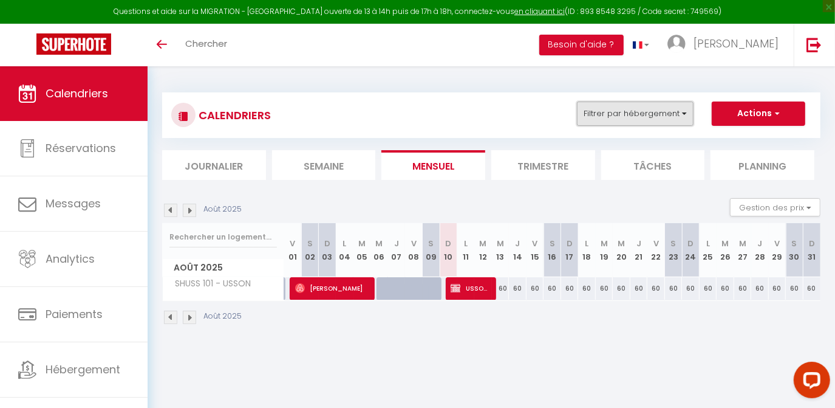
click at [660, 112] on button "Filtrer par hébergement" at bounding box center [635, 113] width 117 height 24
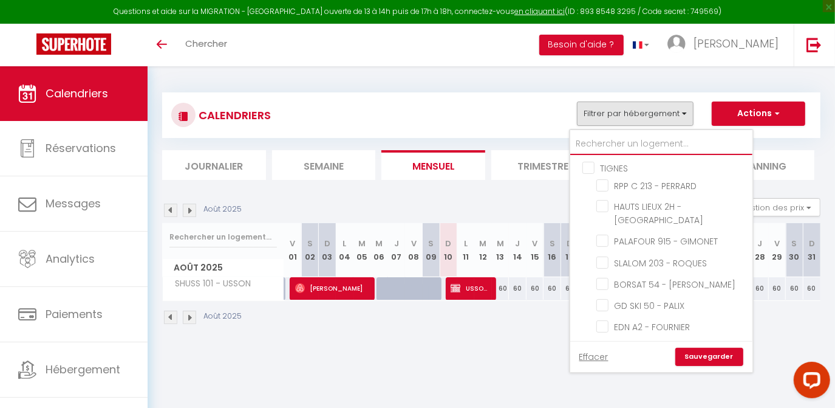
click at [591, 142] on input "text" at bounding box center [662, 144] width 182 height 22
click at [592, 360] on link "Effacer" at bounding box center [594, 356] width 29 height 13
checkbox input "false"
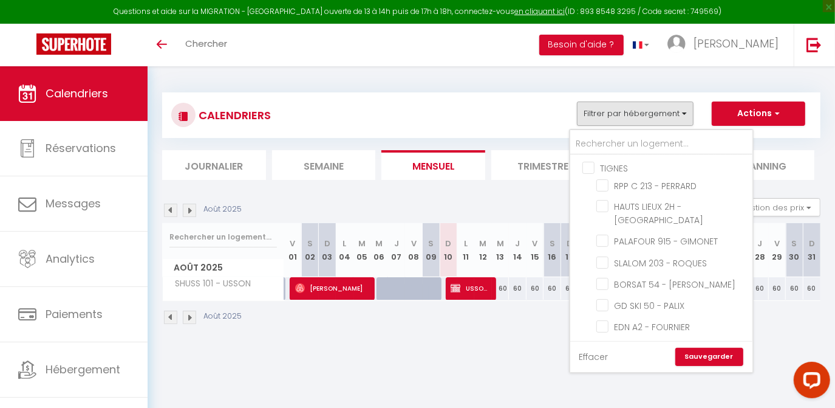
checkbox input "false"
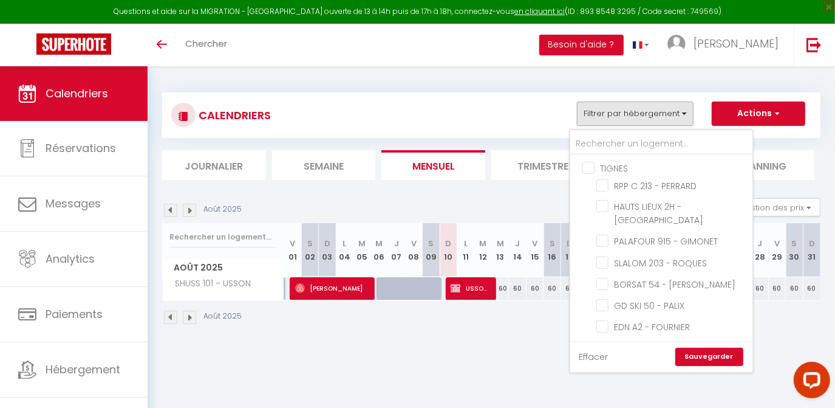
checkbox input "false"
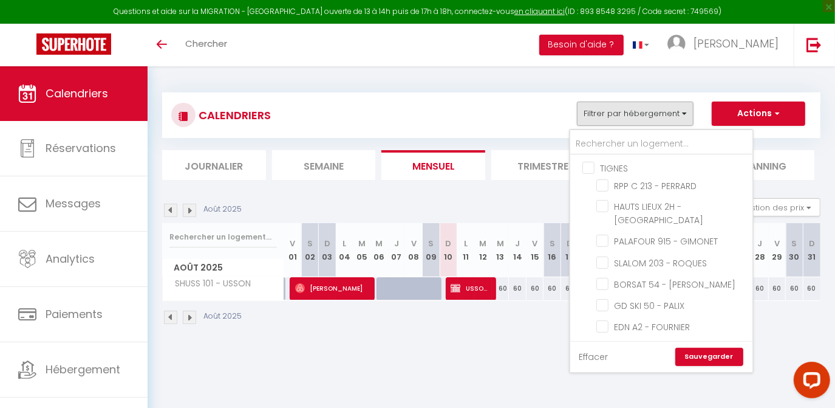
checkbox input "false"
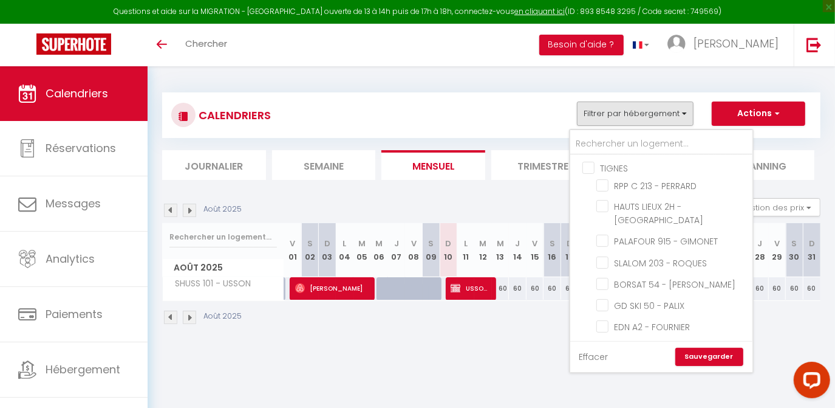
checkbox input "false"
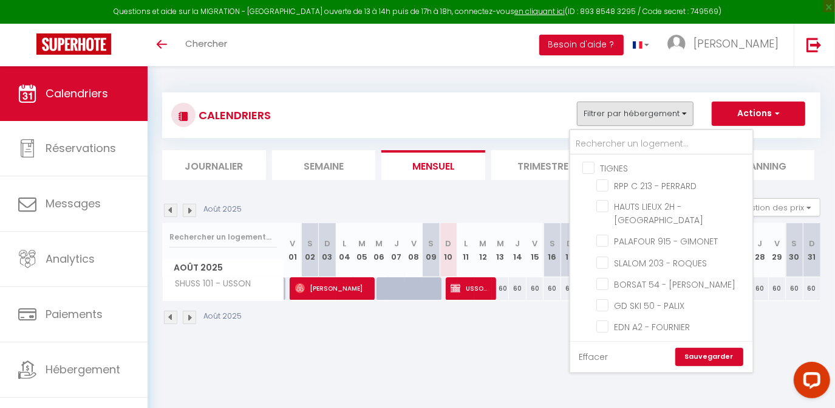
checkbox input "false"
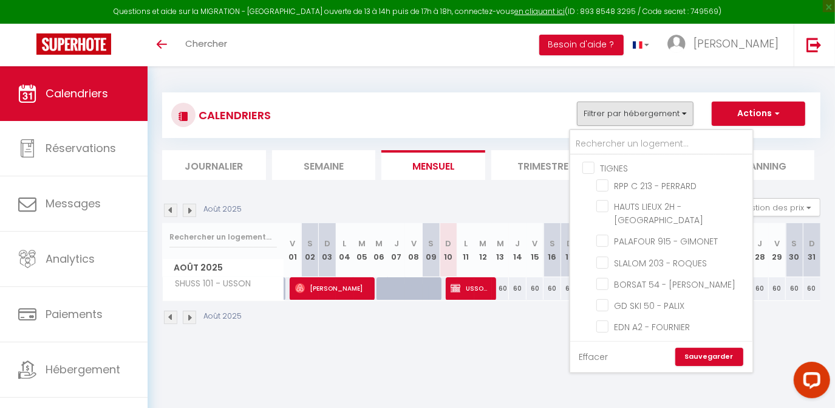
checkbox input "false"
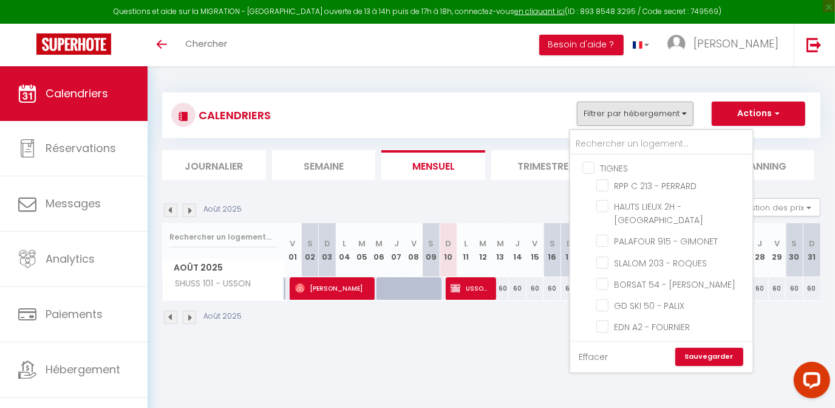
checkbox input "false"
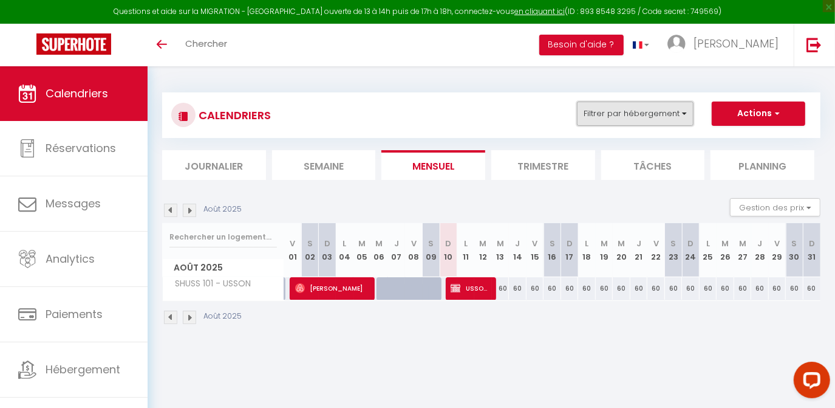
click at [599, 117] on button "Filtrer par hébergement" at bounding box center [635, 113] width 117 height 24
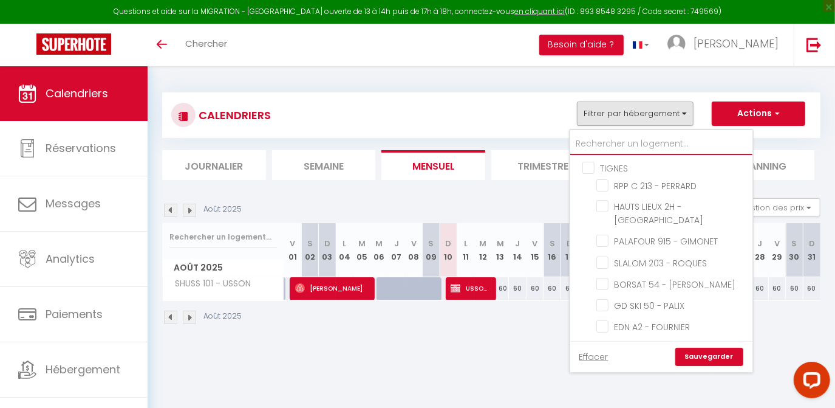
click at [604, 151] on input "text" at bounding box center [662, 144] width 182 height 22
type input "l"
checkbox input "false"
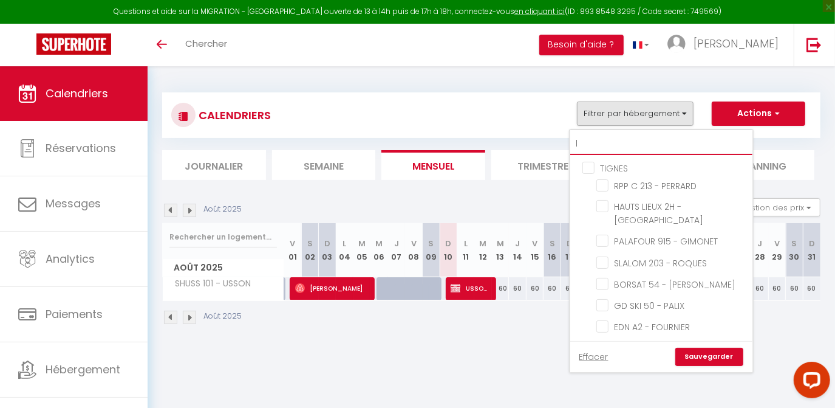
checkbox input "false"
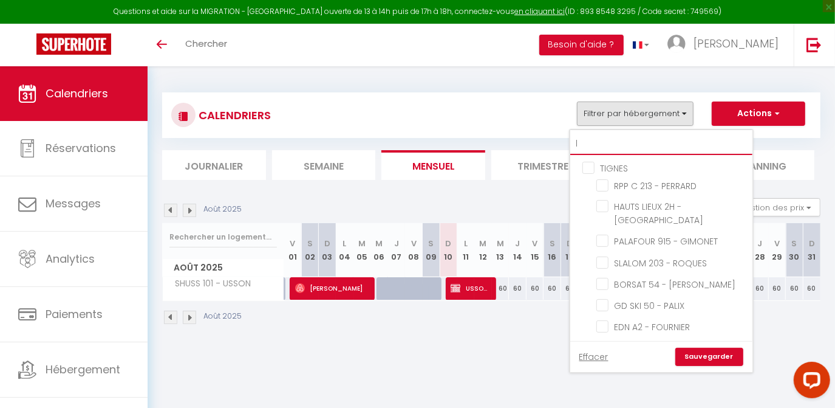
checkbox input "false"
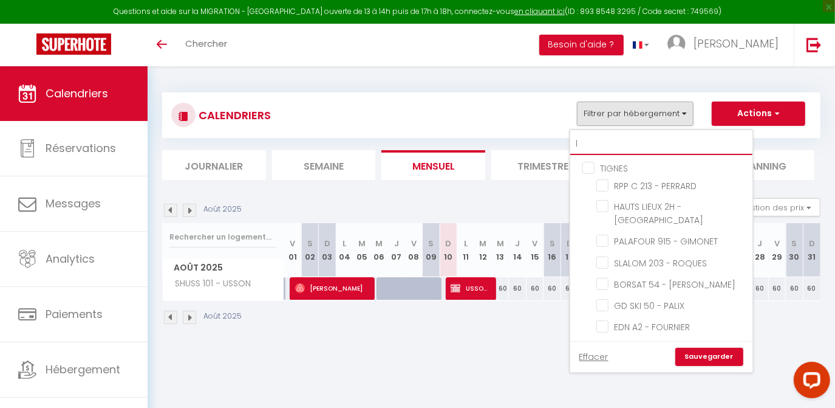
checkbox input "false"
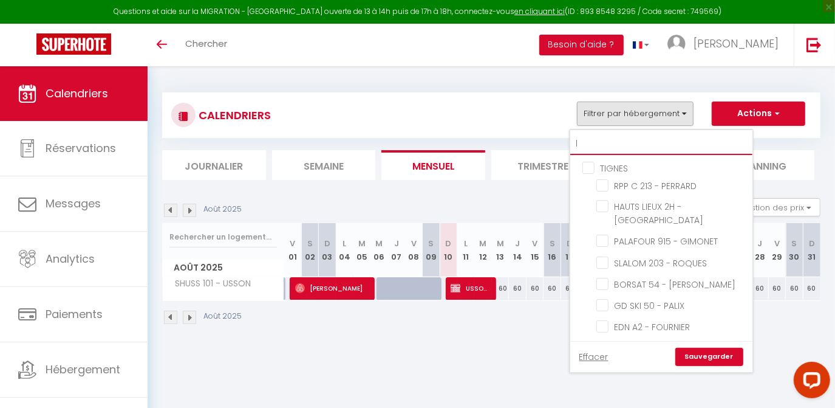
checkbox input "false"
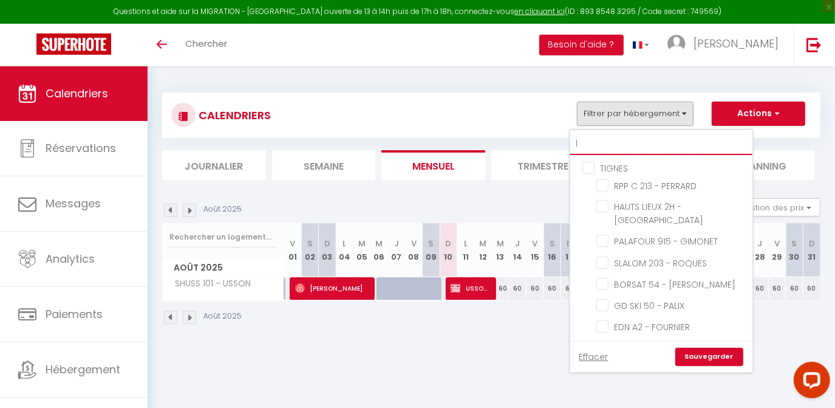
checkbox input "false"
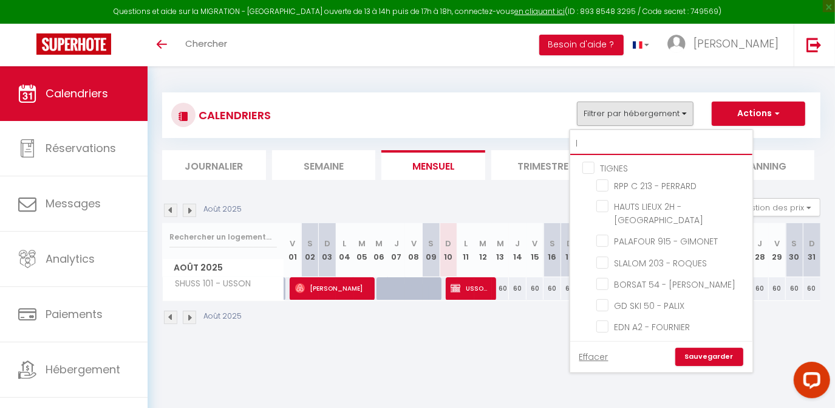
checkbox input "false"
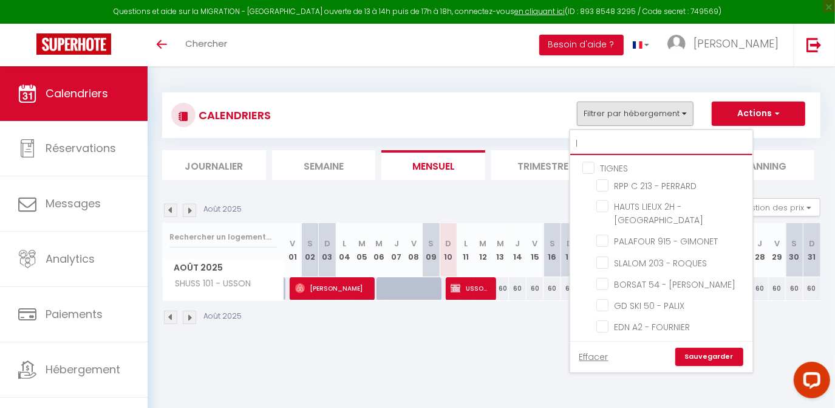
checkbox input "false"
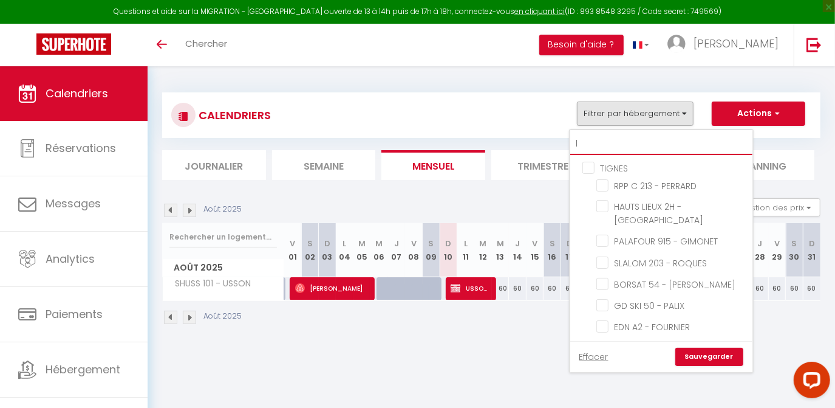
checkbox input "false"
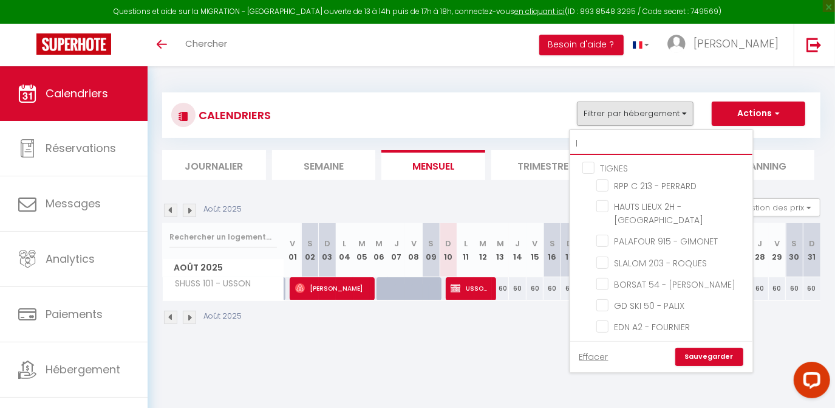
checkbox input "false"
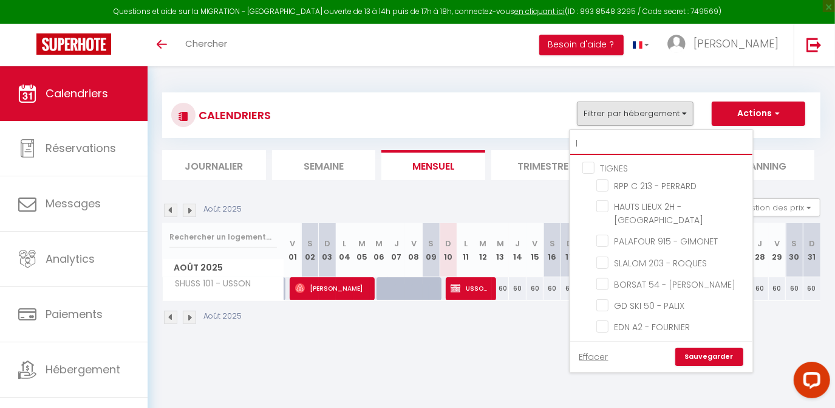
checkbox input "false"
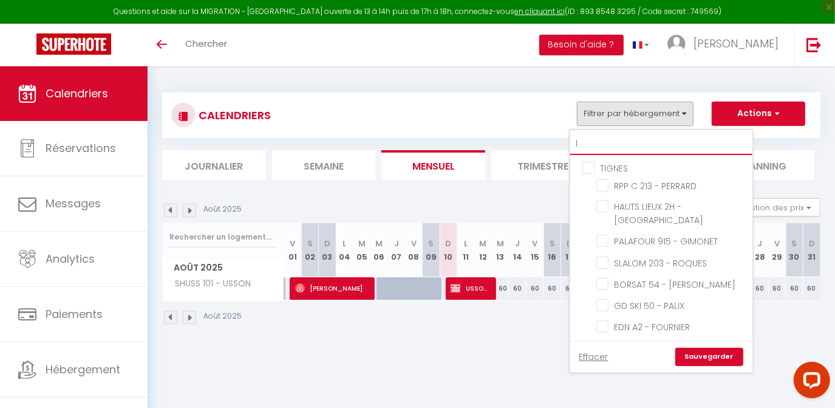
checkbox input "false"
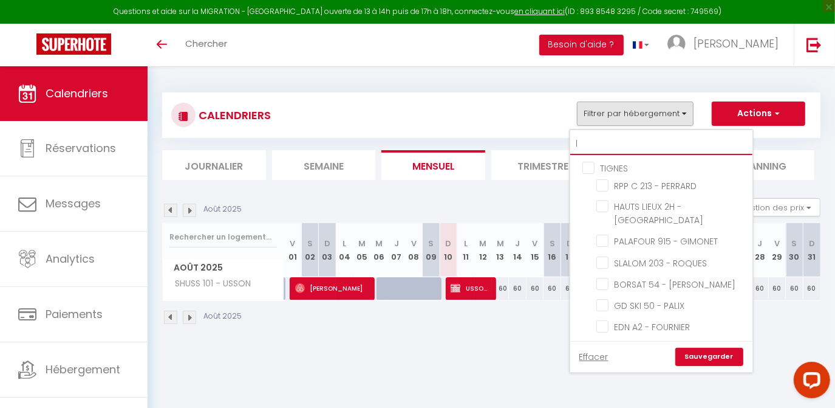
checkbox input "false"
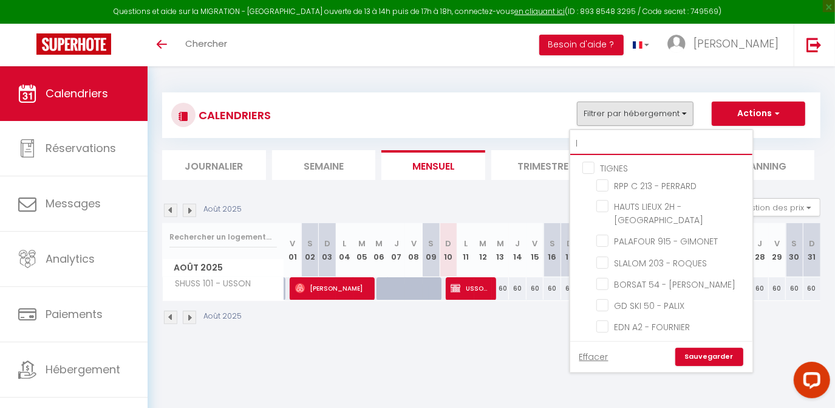
checkbox input "false"
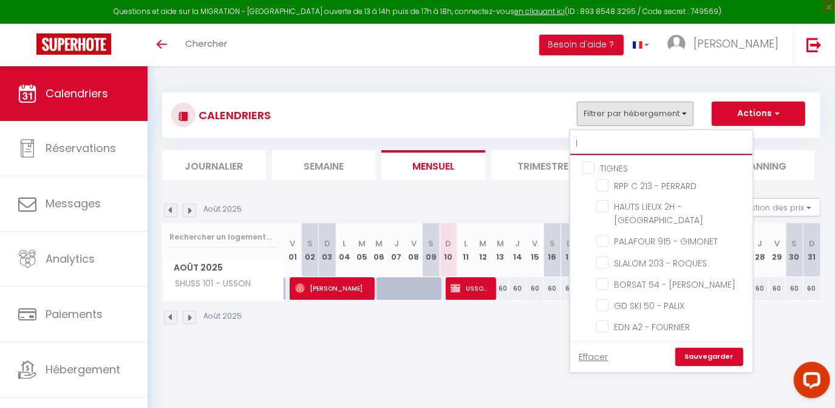
checkbox input "false"
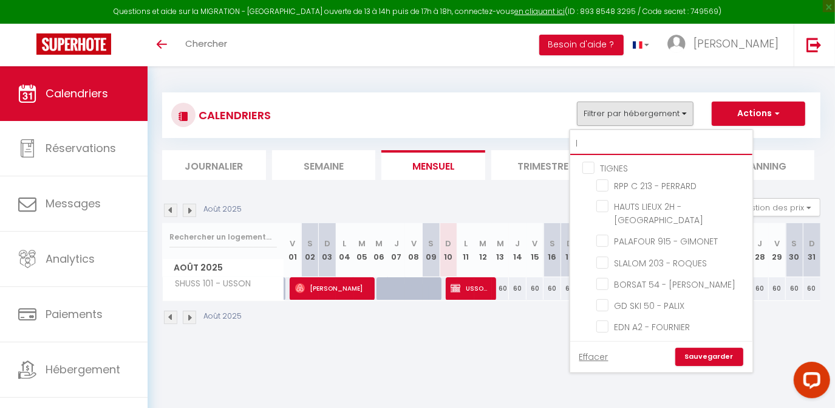
checkbox input "false"
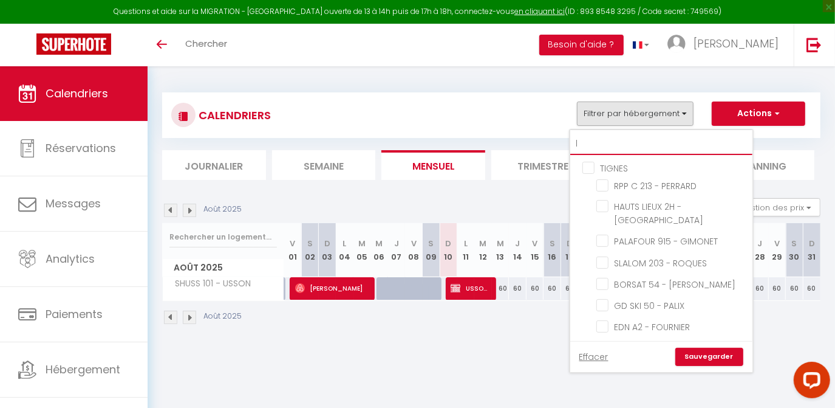
checkbox input "false"
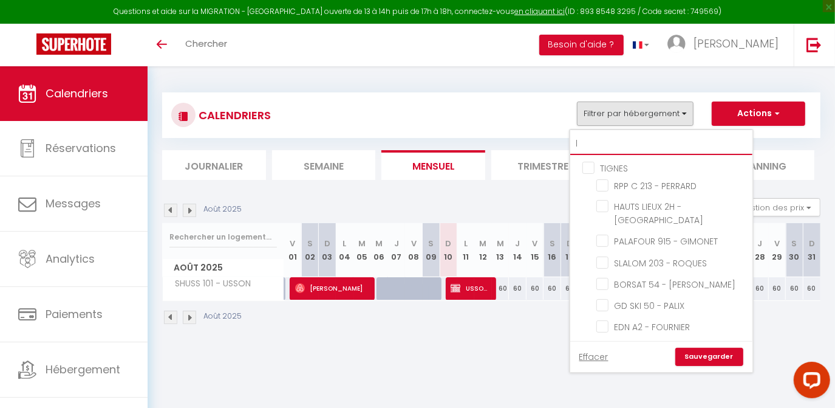
checkbox input "false"
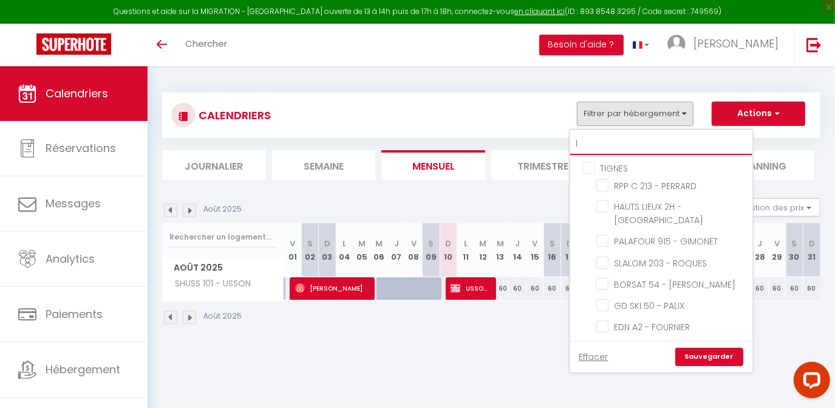
type input "le"
checkbox input "false"
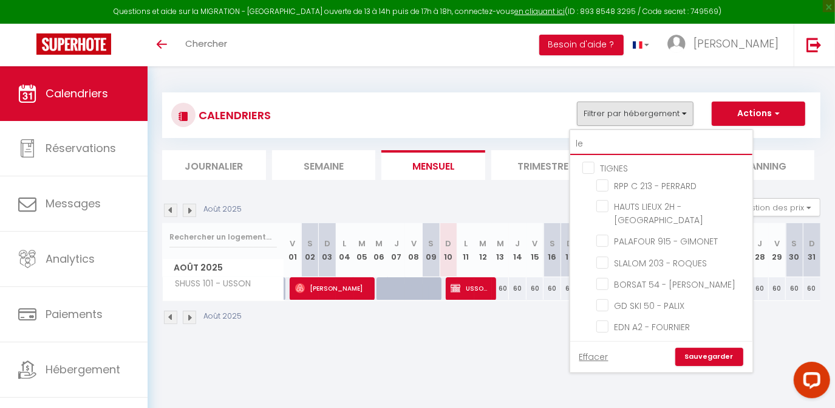
checkbox input "false"
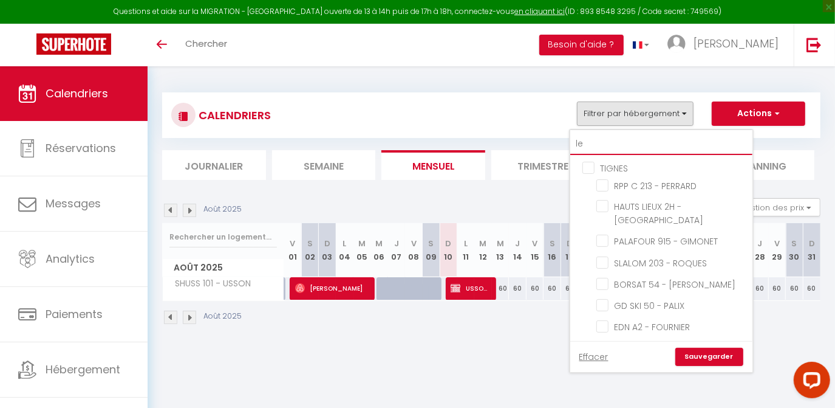
checkbox input "false"
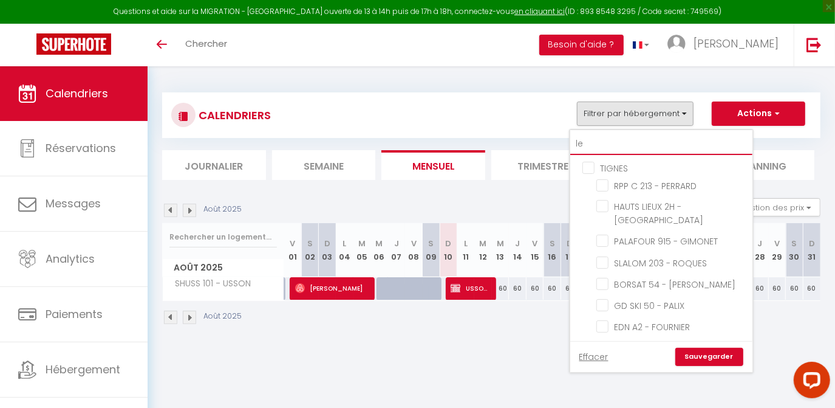
checkbox input "false"
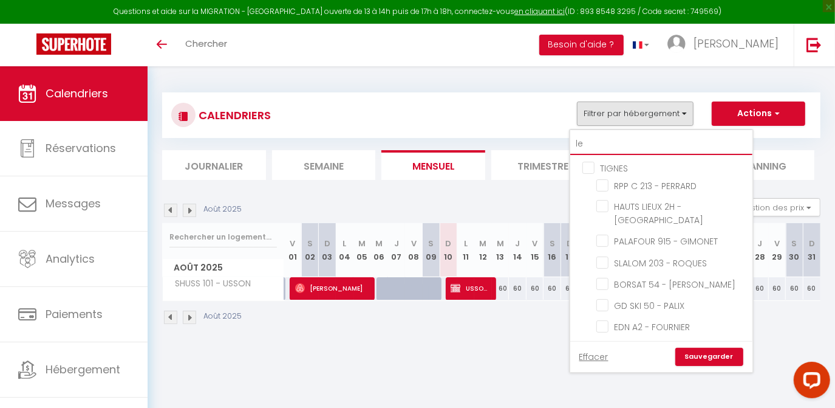
checkbox input "false"
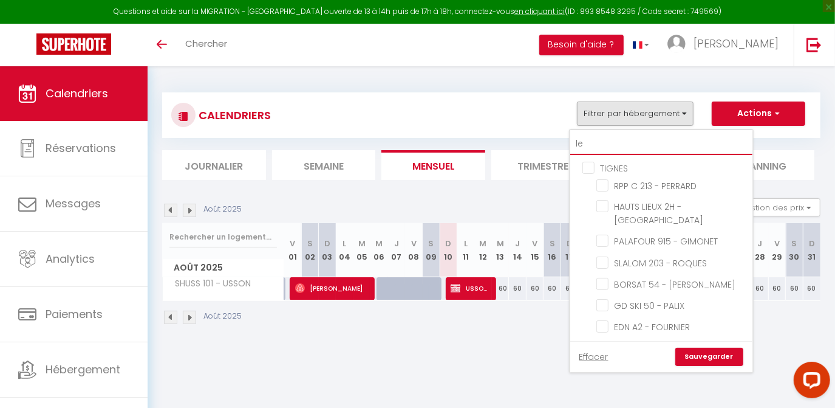
checkbox input "false"
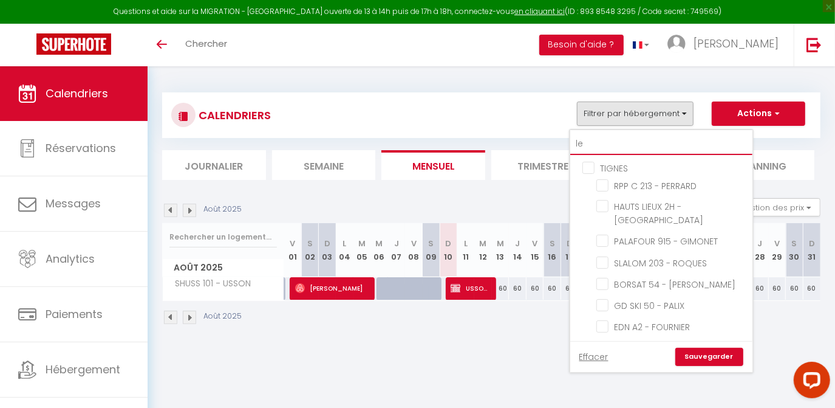
checkbox input "false"
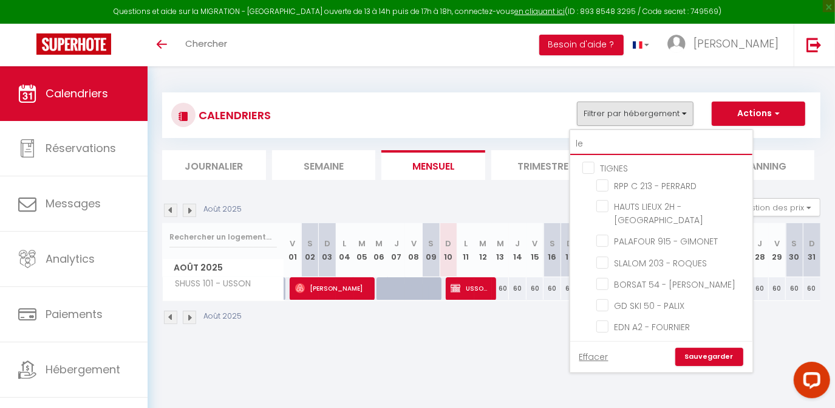
checkbox input "false"
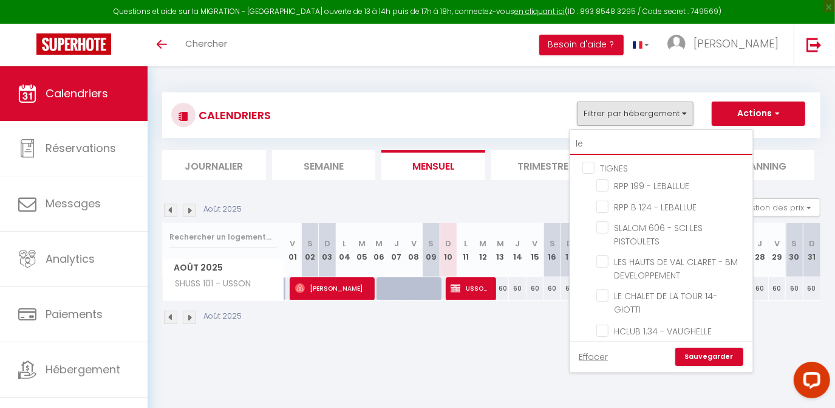
type input "le"
checkbox input "false"
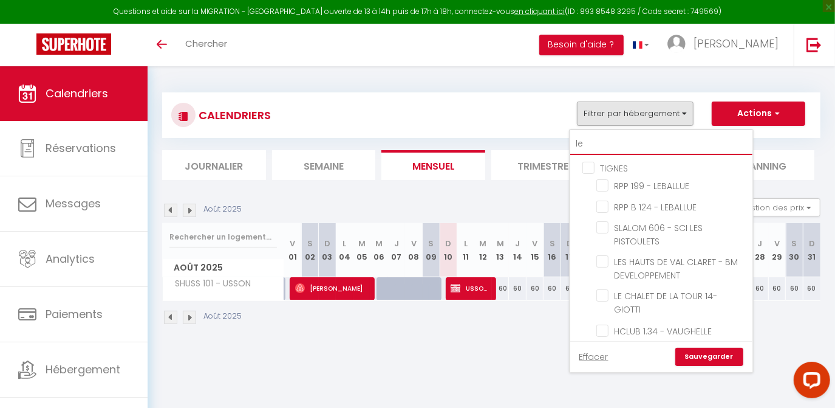
checkbox input "false"
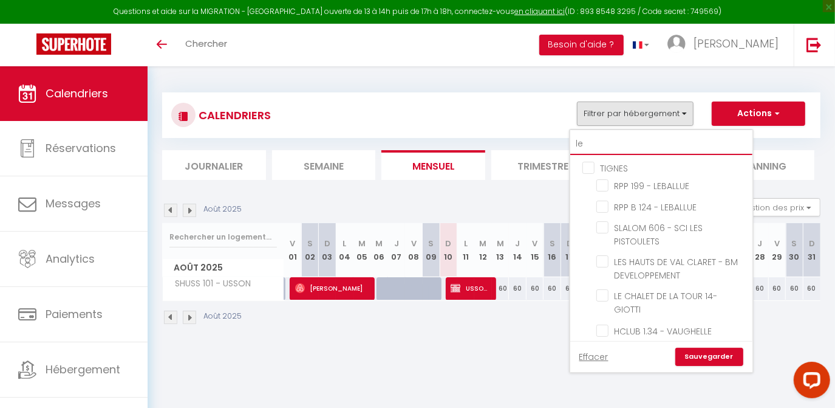
checkbox input "false"
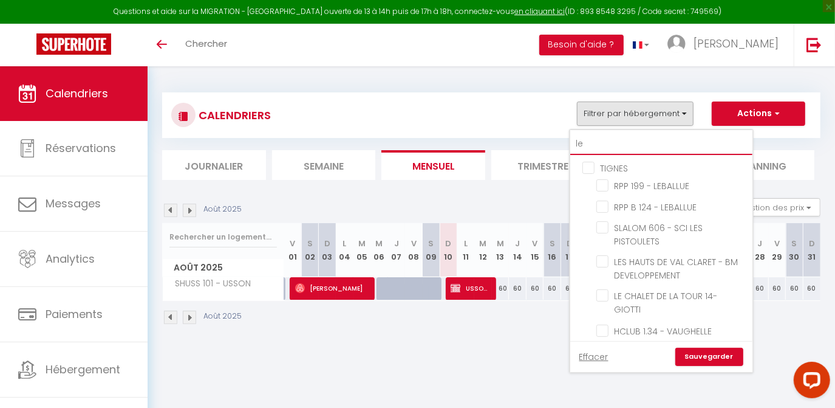
checkbox input "false"
type input "le s"
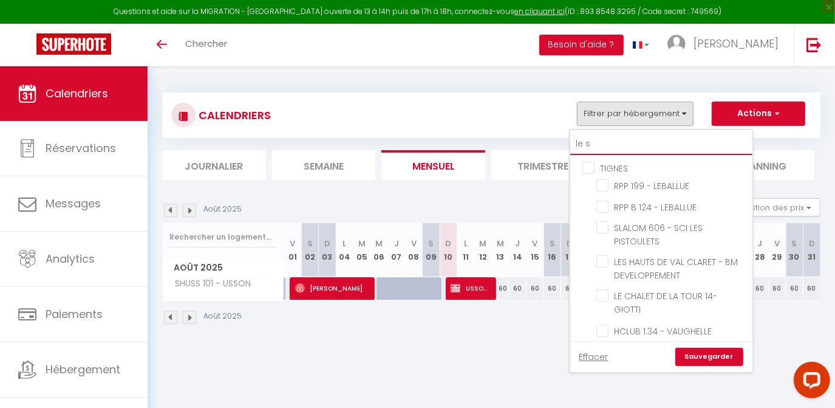
checkbox input "false"
type input "le so"
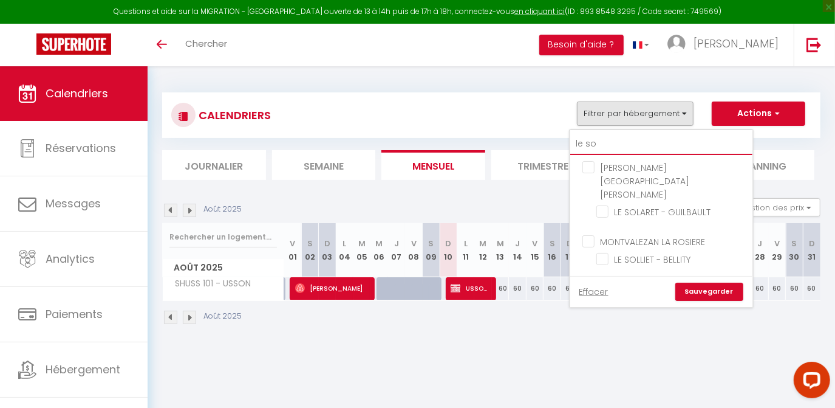
checkbox input "false"
type input "le so"
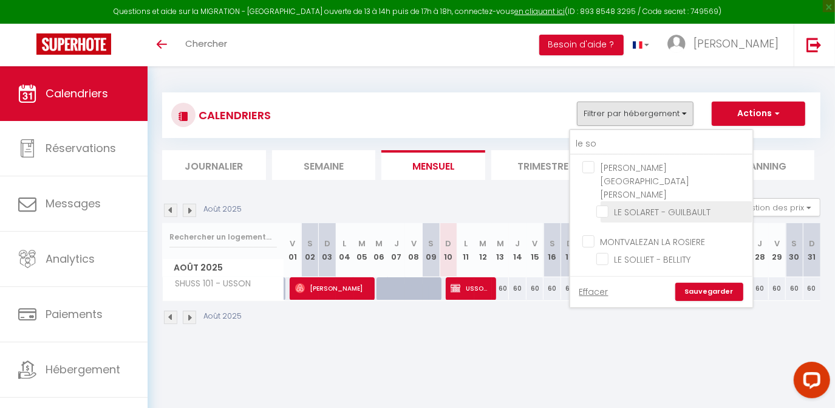
click at [604, 205] on input "LE SOLARET - GUILBAULT" at bounding box center [673, 211] width 152 height 12
checkbox input "true"
checkbox input "false"
click at [699, 283] on link "Sauvegarder" at bounding box center [710, 292] width 68 height 18
